Goal: Navigation & Orientation: Find specific page/section

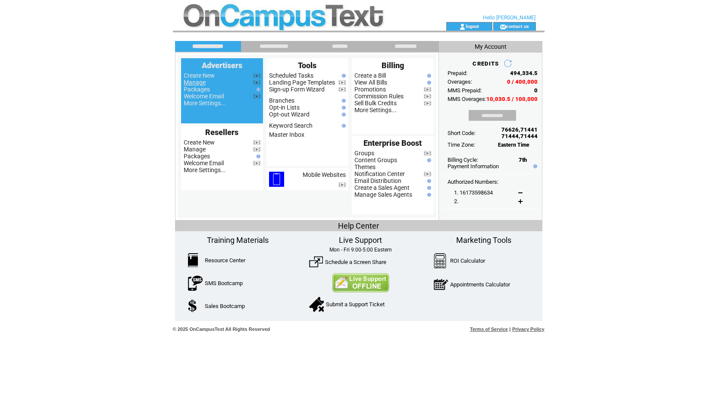
click at [196, 81] on link "Manage" at bounding box center [195, 82] width 22 height 7
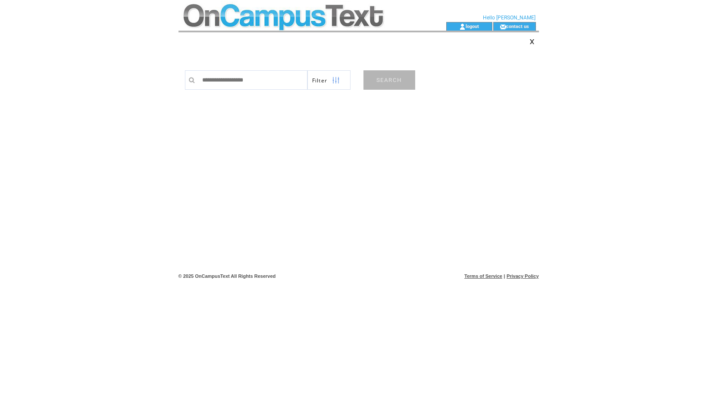
click at [390, 77] on link "SEARCH" at bounding box center [389, 79] width 52 height 19
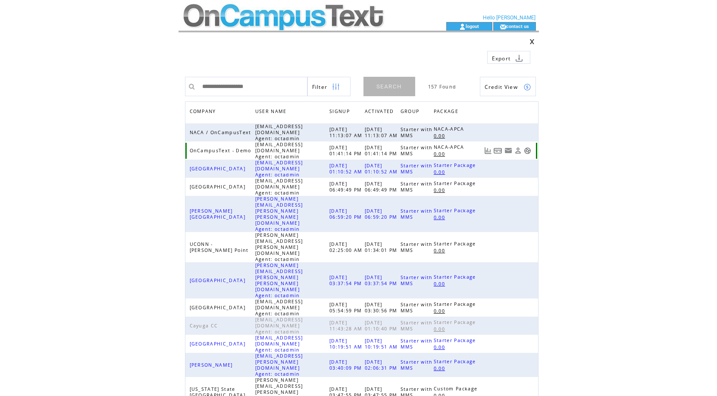
click at [531, 147] on link at bounding box center [527, 150] width 7 height 7
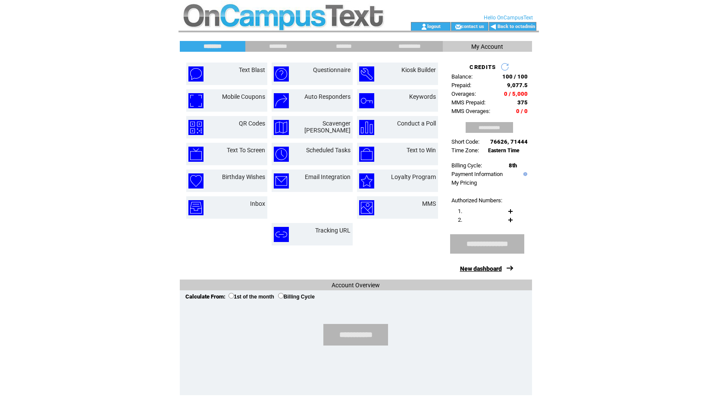
click at [478, 270] on link "New dashboard" at bounding box center [481, 268] width 42 height 7
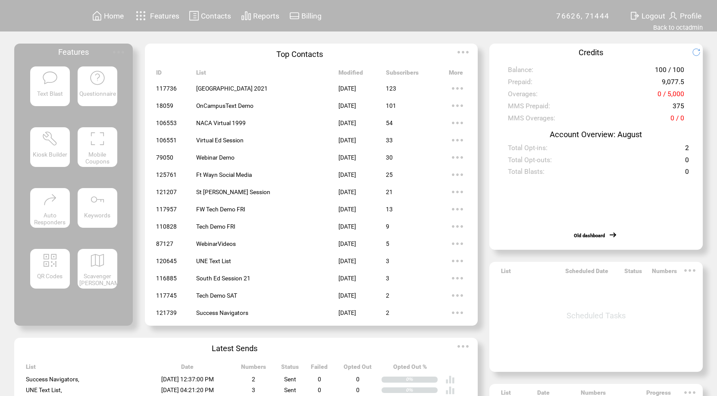
click at [107, 12] on span "Home" at bounding box center [114, 16] width 20 height 9
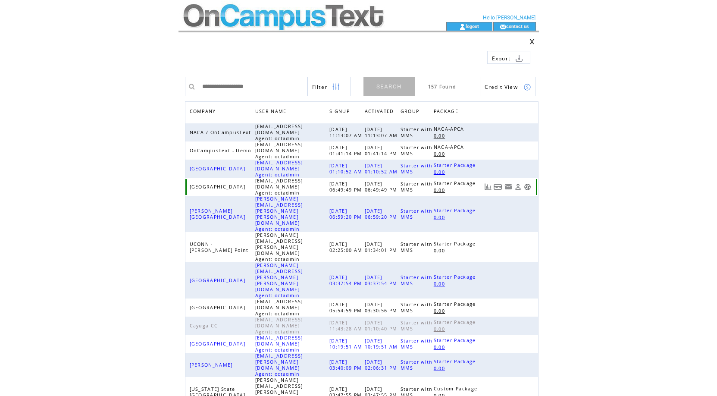
click at [531, 183] on link at bounding box center [527, 186] width 7 height 7
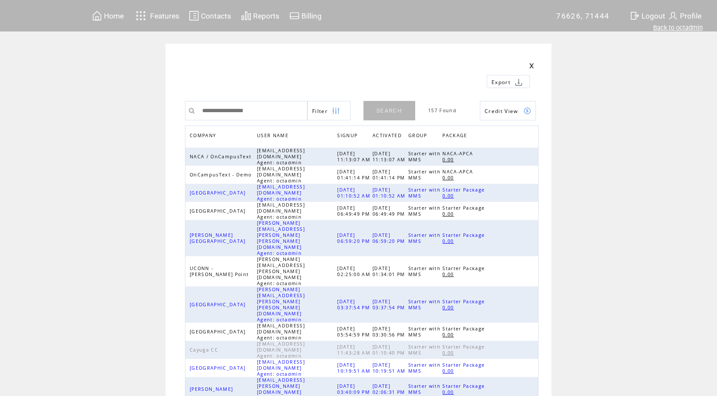
click at [682, 27] on link "Back to octadmin" at bounding box center [678, 28] width 50 height 8
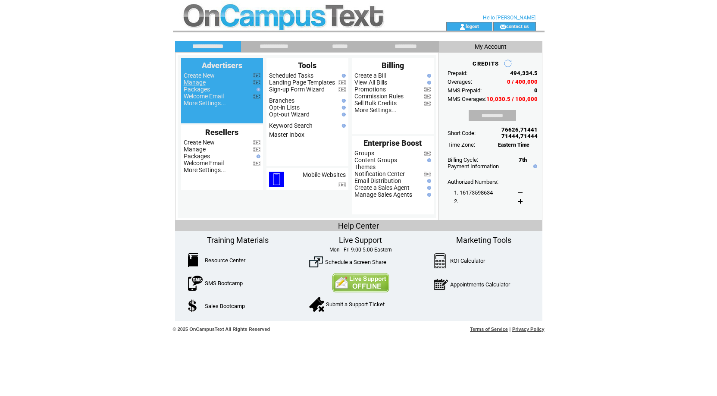
click at [196, 83] on link "Manage" at bounding box center [195, 82] width 22 height 7
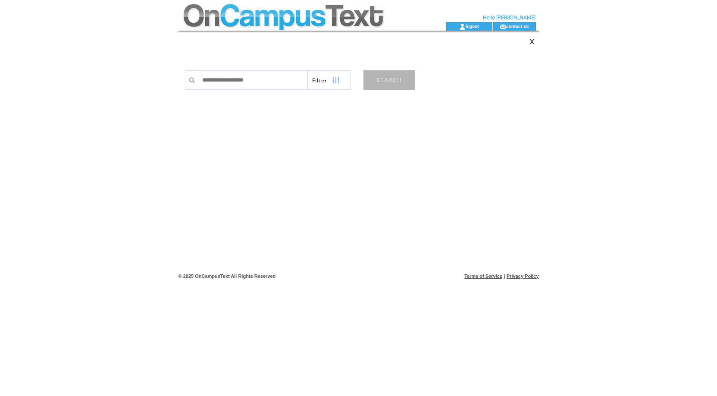
click at [384, 78] on link "SEARCH" at bounding box center [389, 79] width 52 height 19
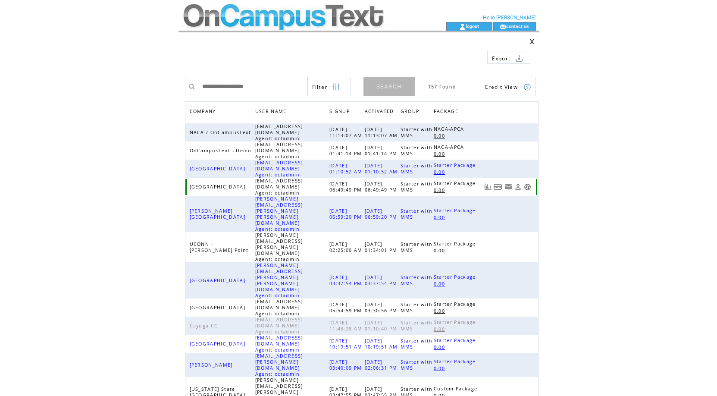
click at [531, 183] on link at bounding box center [527, 186] width 7 height 7
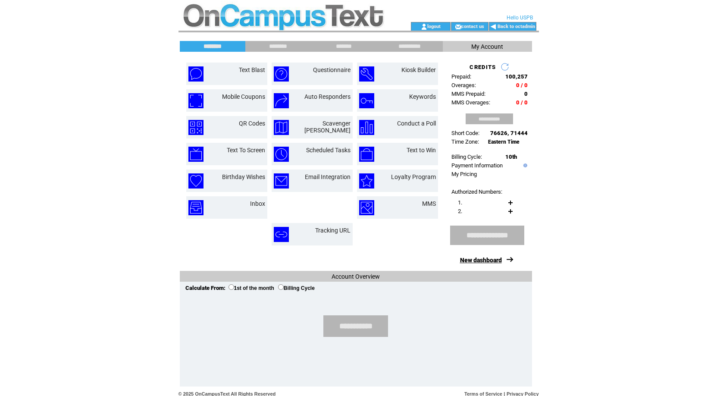
click at [484, 258] on link "New dashboard" at bounding box center [481, 259] width 42 height 7
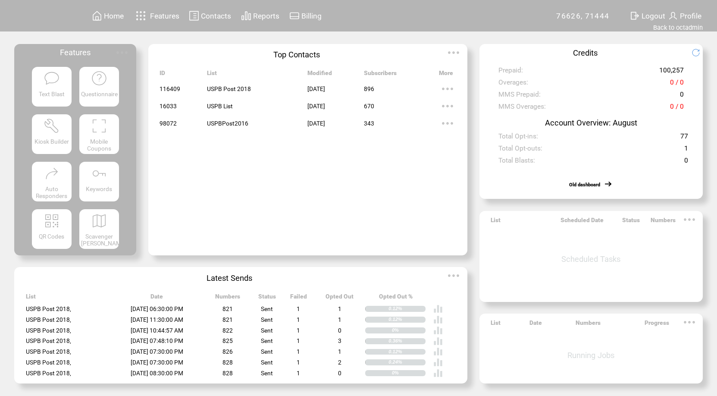
click at [48, 84] on img at bounding box center [52, 78] width 16 height 16
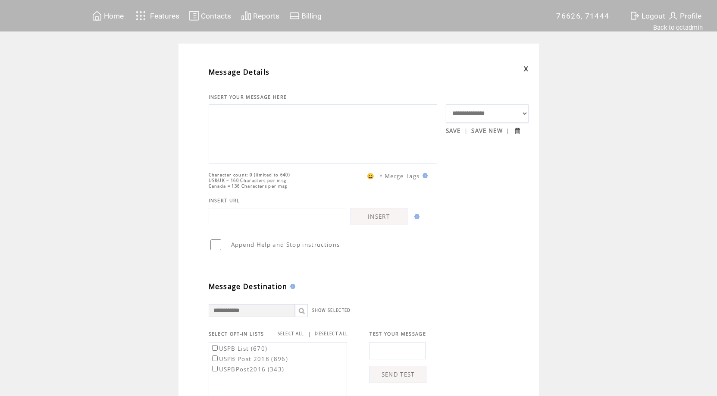
click at [108, 16] on span "Home" at bounding box center [114, 16] width 20 height 9
